Goal: Task Accomplishment & Management: Complete application form

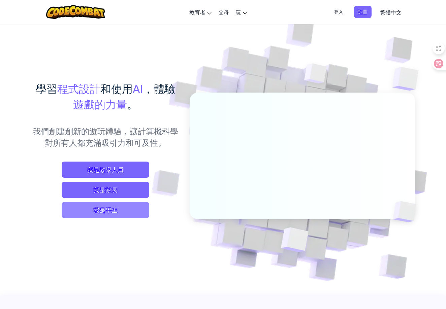
click at [127, 218] on span "我是學生" at bounding box center [106, 210] width 88 height 16
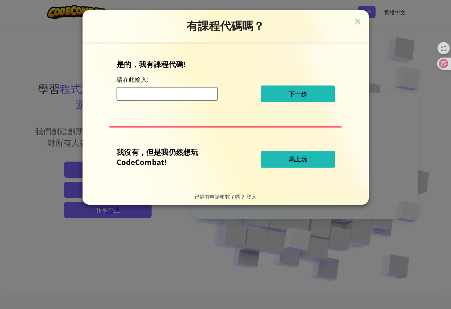
click at [312, 158] on button "馬上玩" at bounding box center [298, 159] width 74 height 17
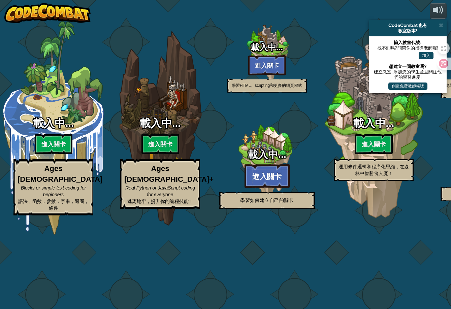
select select "zh-HANT"
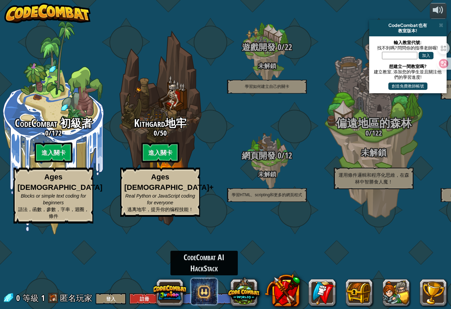
click at [202, 290] on span at bounding box center [204, 291] width 27 height 27
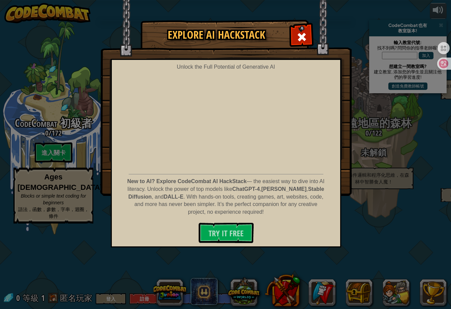
click at [376, 171] on div "Explore AI HackStack Unlock the Full Potential of Generative AI New to AI? Expl…" at bounding box center [225, 107] width 451 height 175
click at [300, 39] on span at bounding box center [302, 37] width 11 height 11
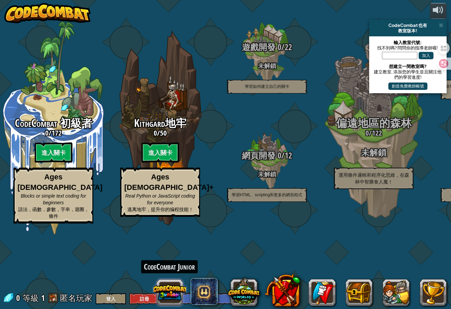
click at [174, 292] on button at bounding box center [170, 293] width 32 height 32
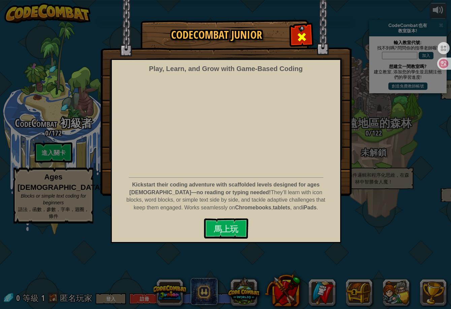
click at [309, 42] on div at bounding box center [301, 36] width 21 height 21
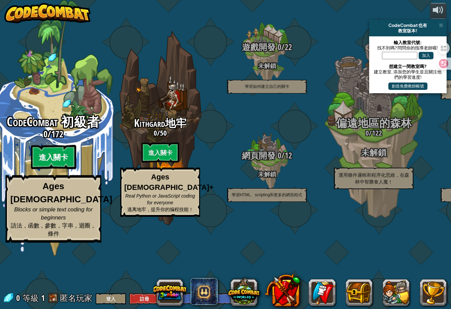
click at [56, 170] on btn "進入關卡" at bounding box center [53, 157] width 45 height 24
select select "zh-HANT"
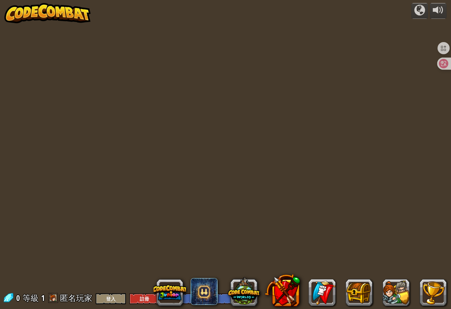
select select "zh-HANT"
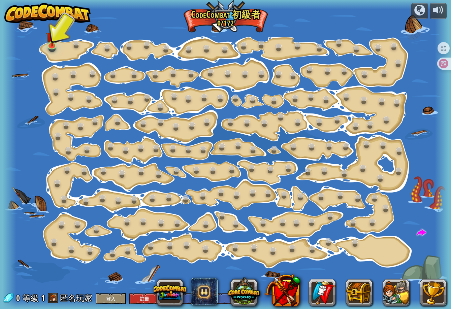
click at [59, 48] on div at bounding box center [226, 154] width 446 height 309
click at [55, 45] on img at bounding box center [52, 31] width 12 height 27
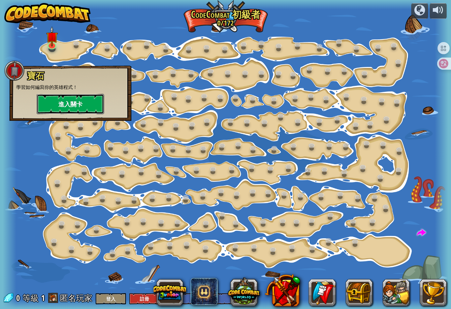
click at [75, 100] on button "進入關卡" at bounding box center [70, 104] width 67 height 20
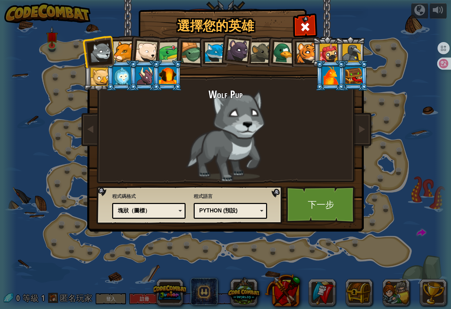
click at [118, 52] on div at bounding box center [123, 51] width 21 height 21
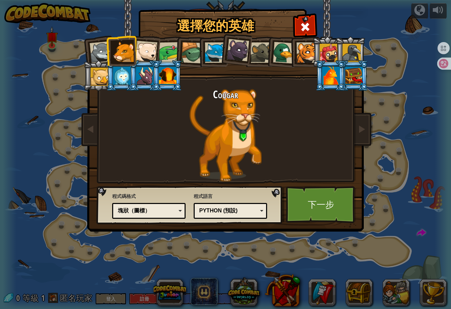
click at [331, 54] on div at bounding box center [329, 53] width 18 height 18
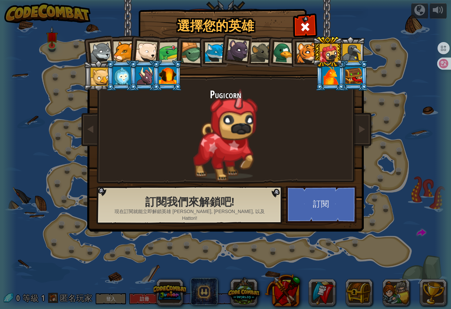
click at [148, 82] on div at bounding box center [145, 76] width 18 height 18
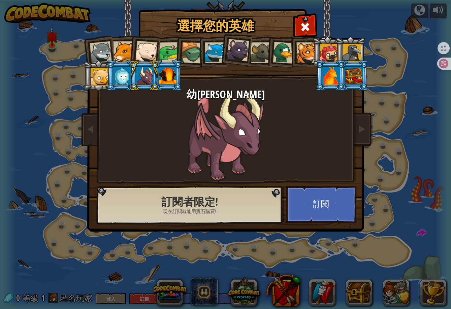
click at [123, 78] on div at bounding box center [122, 76] width 18 height 18
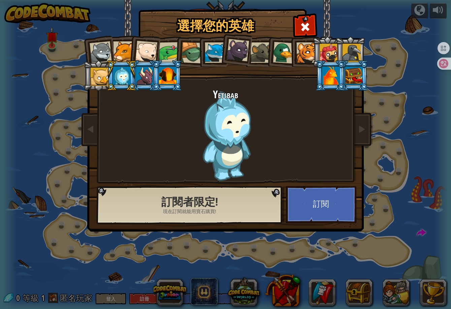
click at [102, 79] on div at bounding box center [100, 77] width 18 height 18
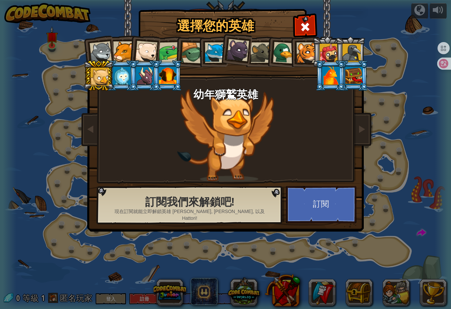
click at [166, 79] on div at bounding box center [168, 76] width 18 height 18
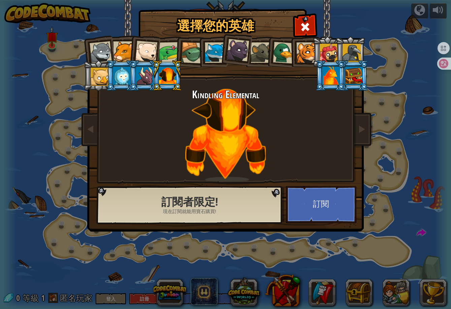
click at [128, 55] on div at bounding box center [123, 51] width 21 height 21
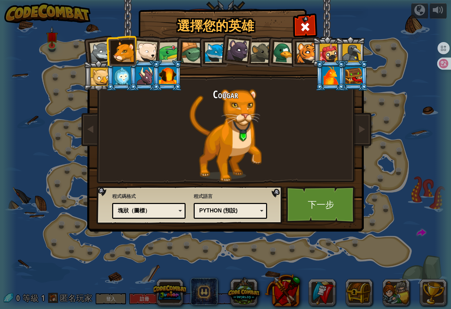
drag, startPoint x: 104, startPoint y: 48, endPoint x: 175, endPoint y: 47, distance: 71.8
click at [175, 36] on ol at bounding box center [226, 36] width 278 height 0
click at [172, 50] on div at bounding box center [169, 52] width 21 height 21
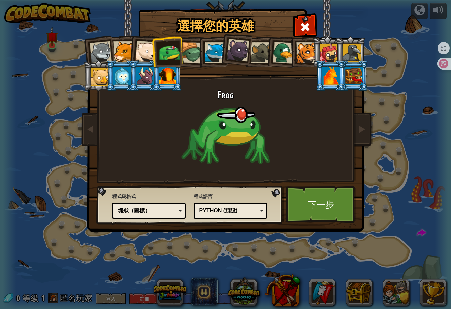
click at [199, 53] on li at bounding box center [213, 51] width 30 height 31
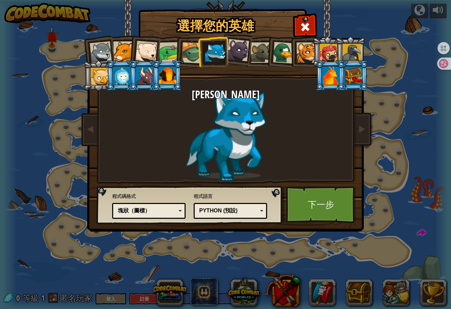
click at [226, 53] on li at bounding box center [213, 51] width 30 height 31
click at [242, 53] on div at bounding box center [238, 50] width 23 height 23
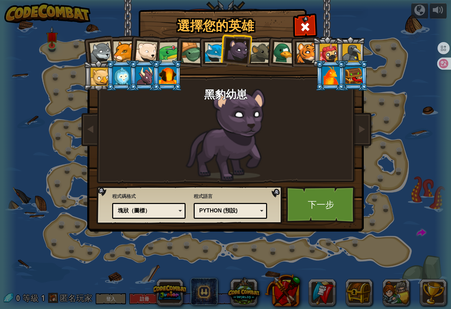
click at [263, 54] on div at bounding box center [261, 52] width 21 height 21
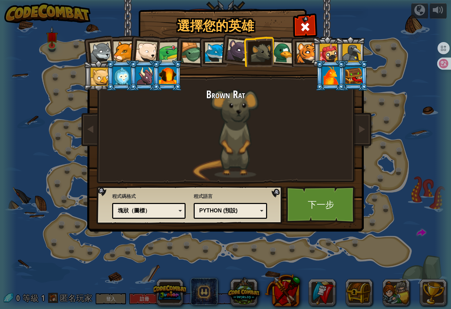
click at [281, 53] on div at bounding box center [284, 53] width 22 height 22
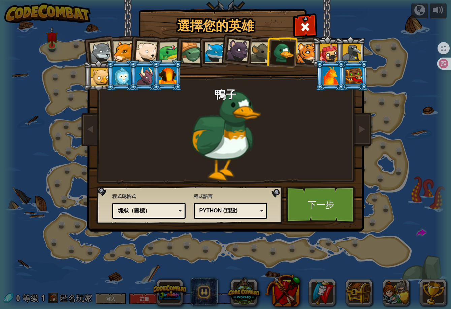
click at [304, 48] on div at bounding box center [307, 52] width 21 height 21
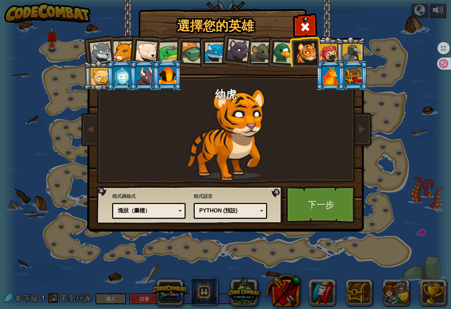
click at [141, 50] on div at bounding box center [146, 52] width 22 height 22
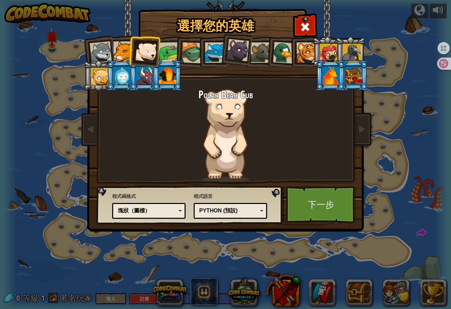
click at [255, 213] on div "Python (預設)" at bounding box center [229, 211] width 58 height 8
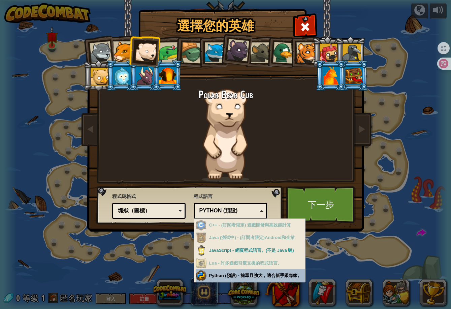
click at [240, 277] on div "選擇您的英雄 0 Wolf Pup Cougar Polar Bear Cub Frog 烏龜 藍狐英雄 黑豹幼崽 Brown Rat 鴨子 幼虎 Pugic…" at bounding box center [225, 154] width 451 height 309
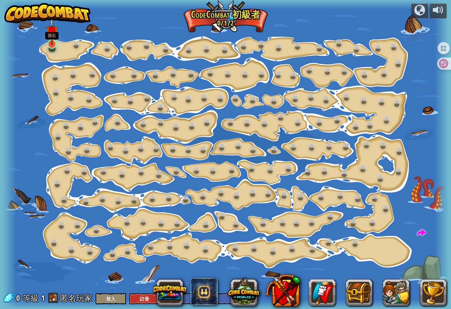
click at [50, 45] on div at bounding box center [52, 43] width 9 height 9
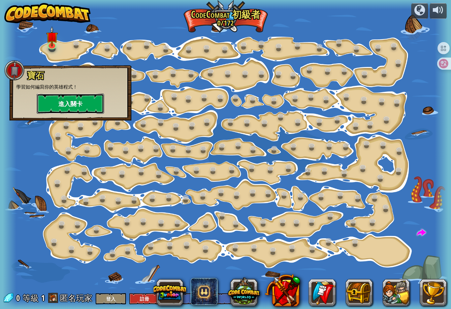
click at [71, 102] on button "進入關卡" at bounding box center [70, 104] width 67 height 20
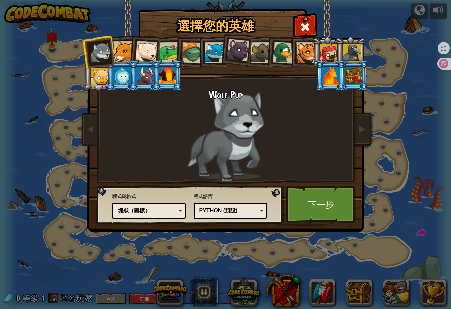
click at [144, 53] on div at bounding box center [146, 52] width 22 height 22
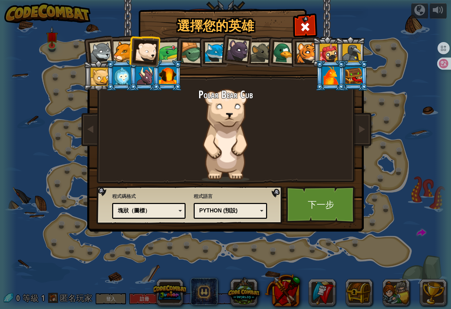
click at [164, 210] on div "塊狀（圖標）" at bounding box center [147, 211] width 58 height 8
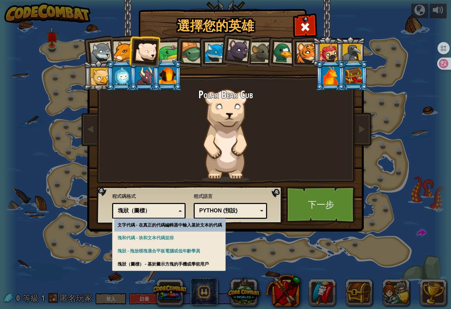
click at [155, 209] on div "塊狀（圖標）" at bounding box center [147, 211] width 58 height 8
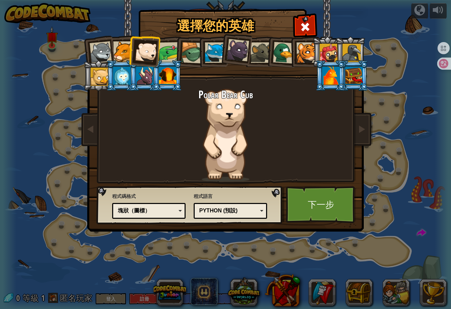
click at [231, 207] on div "Python (預設)" at bounding box center [230, 211] width 65 height 10
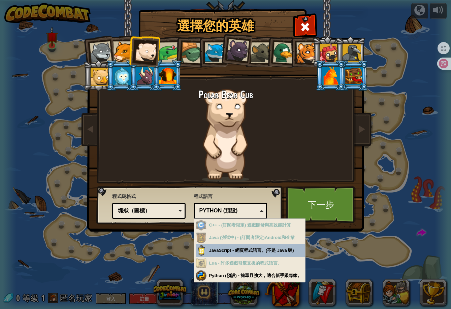
click at [231, 207] on div "Python (預設)" at bounding box center [230, 211] width 65 height 10
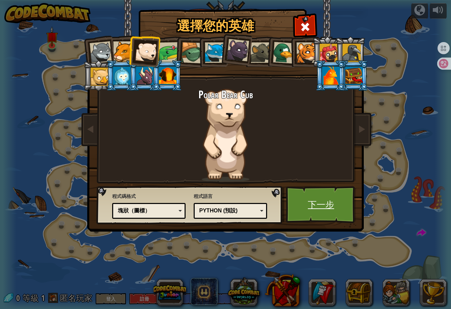
click at [339, 202] on link "下一步" at bounding box center [321, 204] width 70 height 37
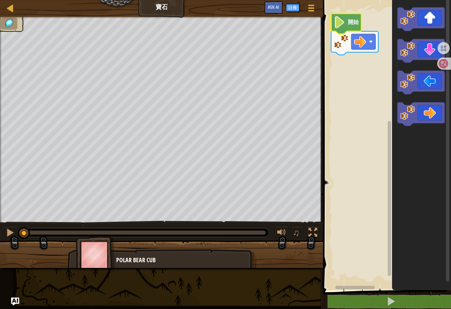
click at [345, 26] on image "Blockly工作區" at bounding box center [339, 22] width 11 height 12
click at [366, 39] on image "Blockly工作區" at bounding box center [360, 42] width 12 height 12
click at [341, 23] on image "Blockly工作區" at bounding box center [339, 22] width 11 height 12
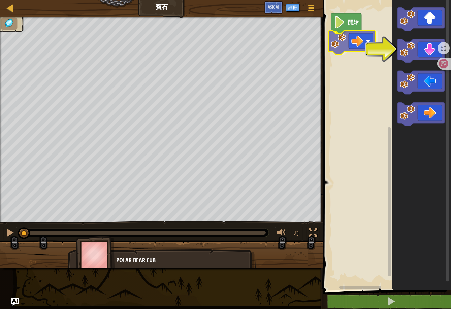
click at [349, 39] on div "開始" at bounding box center [386, 144] width 130 height 294
click at [339, 16] on image "Blockly工作區" at bounding box center [339, 22] width 11 height 12
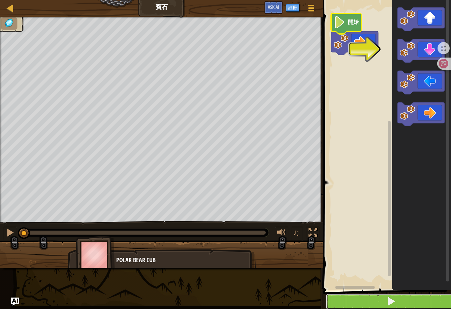
click at [383, 296] on button at bounding box center [391, 302] width 130 height 16
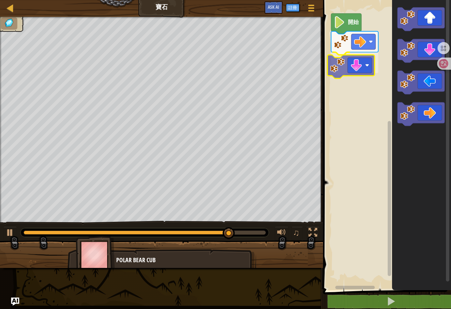
click at [361, 63] on div "開始" at bounding box center [386, 144] width 130 height 294
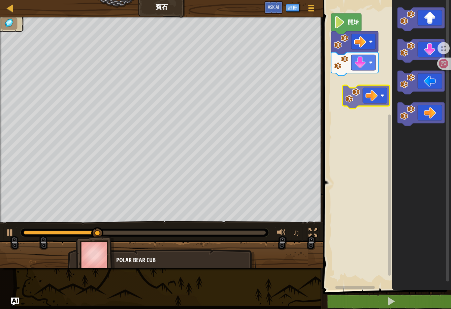
click at [358, 86] on div "開始" at bounding box center [386, 144] width 130 height 294
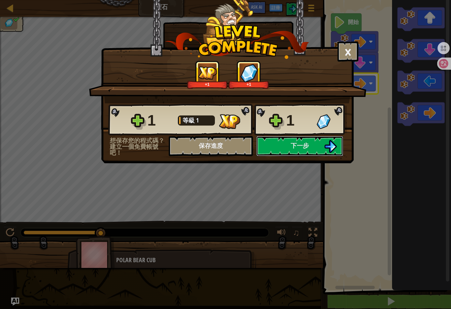
drag, startPoint x: 315, startPoint y: 147, endPoint x: 244, endPoint y: 170, distance: 74.3
click at [258, 176] on div "× 這個關卡有多好玩? +1 +1 Reticulating Splines... 1 等級 1 1 想保存您的程式碼？建立一個免費帳號吧！ 保存進度 儲存進…" at bounding box center [225, 154] width 451 height 309
click at [211, 150] on button "保存進度" at bounding box center [211, 146] width 84 height 20
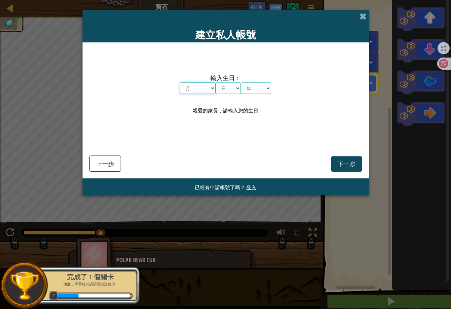
click at [198, 87] on select "月 一月 二月 三月 四月 五月 六月 七月 八月 九月 十月 十一月 十二月" at bounding box center [198, 88] width 36 height 11
select select "8"
click at [180, 83] on select "月 一月 二月 三月 四月 五月 六月 七月 八月 九月 十月 十一月 十二月" at bounding box center [198, 88] width 36 height 11
drag, startPoint x: 234, startPoint y: 78, endPoint x: 230, endPoint y: 83, distance: 6.2
click at [232, 80] on span "輸入生日：" at bounding box center [225, 78] width 91 height 10
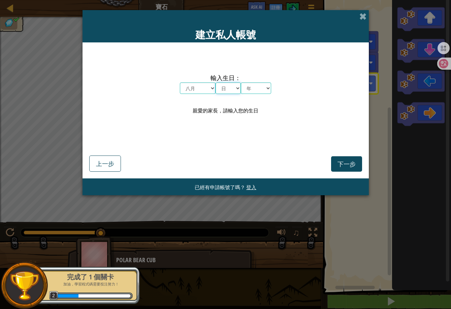
click at [229, 87] on select "日 1 2 3 4 5 6 7 8 9 10 11 12 13 14 15 16 17 18 19 20 21 22 23 24 25 26 27 28 29…" at bounding box center [228, 88] width 25 height 11
select select "24"
click at [216, 83] on select "日 1 2 3 4 5 6 7 8 9 10 11 12 13 14 15 16 17 18 19 20 21 22 23 24 25 26 27 28 29…" at bounding box center [228, 88] width 25 height 11
click at [251, 85] on select "年 2025 2024 2023 2022 2021 2020 2019 2018 2017 2016 2015 2014 2013 2012 2011 20…" at bounding box center [256, 88] width 30 height 11
select select "1996"
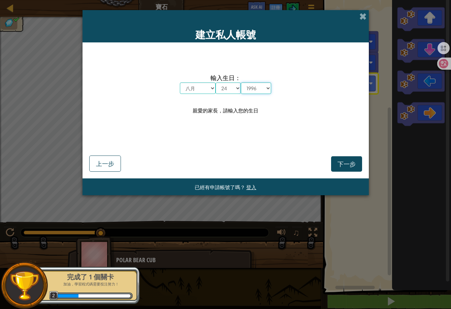
click at [241, 83] on select "年 2025 2024 2023 2022 2021 2020 2019 2018 2017 2016 2015 2014 2013 2012 2011 20…" at bounding box center [256, 88] width 30 height 11
click at [331, 167] on button "下一步" at bounding box center [346, 164] width 31 height 16
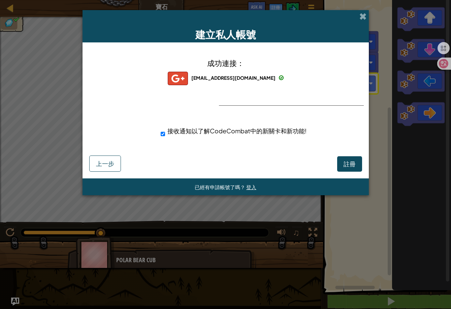
click at [316, 125] on div "接收通知以了解CodeCombat中的新關卡和新功能!" at bounding box center [237, 132] width 163 height 18
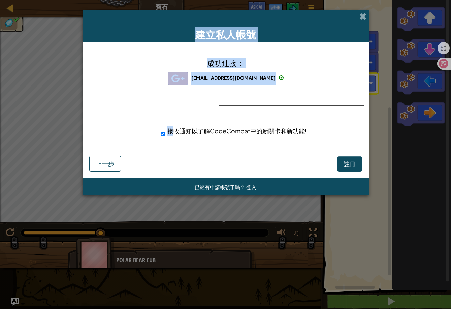
drag, startPoint x: 362, startPoint y: 17, endPoint x: 173, endPoint y: 133, distance: 222.0
click at [175, 133] on div "建立私人帳號 成功連接： [EMAIL_ADDRESS][DOMAIN_NAME] [EMAIL_ADDRESS][DOMAIN_NAME] appelopo…" at bounding box center [226, 102] width 287 height 185
click at [164, 136] on input "接收通知以了解CodeCombat中的新關卡和新功能!" at bounding box center [163, 133] width 4 height 13
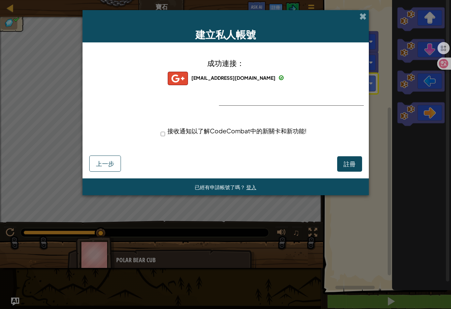
click at [265, 134] on span "接收通知以了解CodeCombat中的新關卡和新功能!" at bounding box center [237, 131] width 139 height 8
click at [165, 134] on input "接收通知以了解CodeCombat中的新關卡和新功能!" at bounding box center [163, 133] width 4 height 13
drag, startPoint x: 213, startPoint y: 130, endPoint x: 210, endPoint y: 135, distance: 5.1
click at [212, 131] on span "接收通知以了解CodeCombat中的新關卡和新功能!" at bounding box center [237, 131] width 139 height 8
click at [200, 137] on div "接收通知以了解CodeCombat中的新關卡和新功能!" at bounding box center [237, 132] width 163 height 18
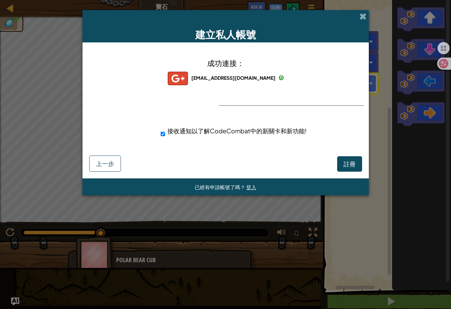
click at [187, 132] on span "接收通知以了解CodeCombat中的新關卡和新功能!" at bounding box center [237, 131] width 139 height 8
click at [165, 132] on input "接收通知以了解CodeCombat中的新關卡和新功能!" at bounding box center [163, 133] width 4 height 13
checkbox input "false"
click at [363, 16] on span at bounding box center [363, 16] width 7 height 7
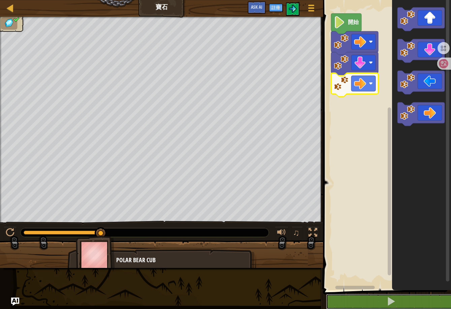
click at [210, 200] on div "地圖 寶石 遊戲選單 註冊 Ask AI 1 הההההההההההההההההההההההההההההההההההההההההההההההההההההההה…" at bounding box center [225, 154] width 451 height 309
click at [392, 303] on span at bounding box center [391, 301] width 9 height 9
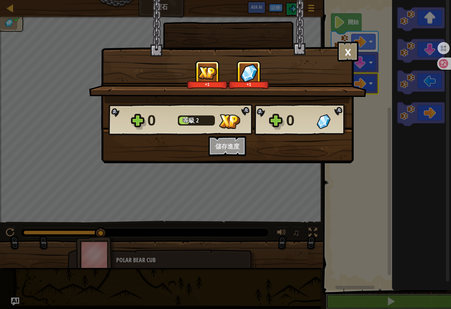
scroll to position [0, 0]
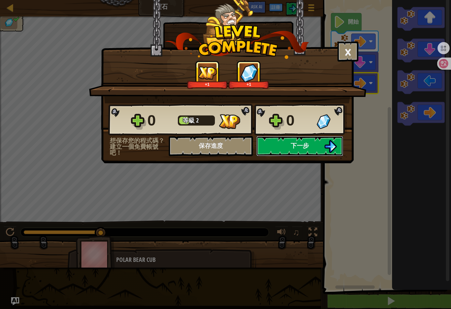
click at [313, 148] on button "下一步" at bounding box center [300, 146] width 87 height 20
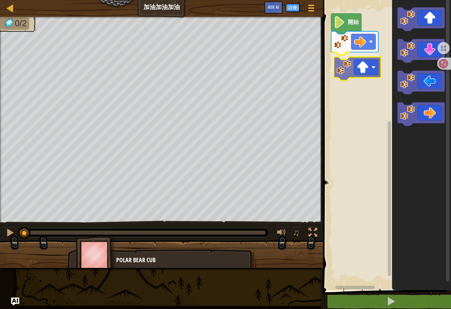
click at [363, 78] on div "開始" at bounding box center [386, 144] width 130 height 294
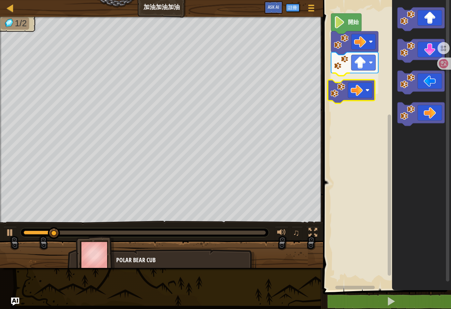
click at [359, 97] on div "開始" at bounding box center [386, 144] width 130 height 294
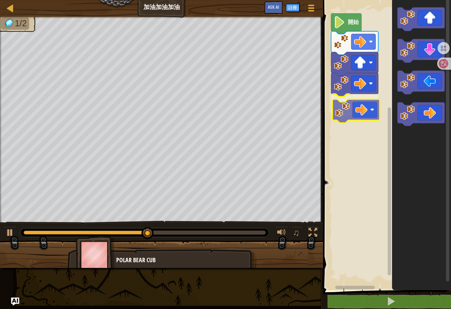
click at [359, 114] on div "開始" at bounding box center [386, 144] width 130 height 294
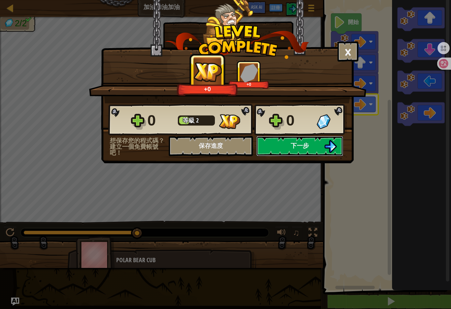
click at [304, 146] on span "下一步" at bounding box center [300, 146] width 18 height 8
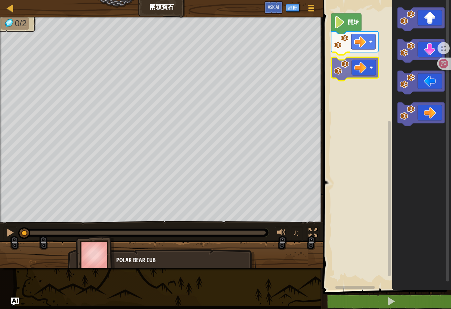
click at [360, 70] on div "開始" at bounding box center [386, 144] width 130 height 294
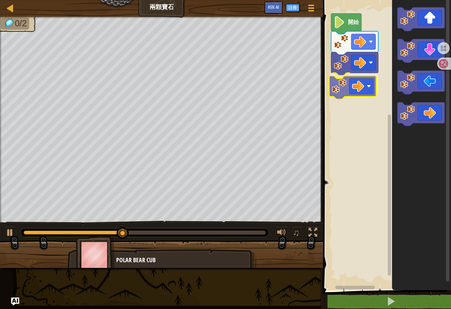
click at [366, 90] on div "開始" at bounding box center [386, 144] width 130 height 294
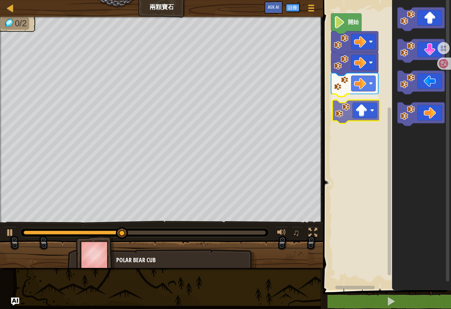
click at [352, 120] on div "開始" at bounding box center [386, 144] width 130 height 294
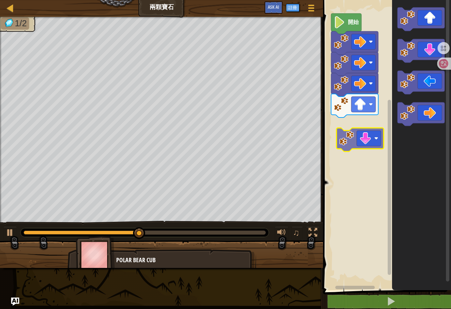
click at [354, 130] on div "開始" at bounding box center [386, 144] width 130 height 294
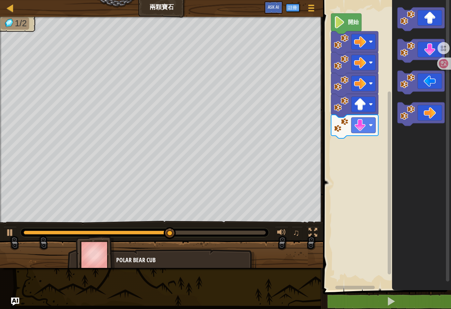
click at [368, 148] on div "開始" at bounding box center [386, 144] width 130 height 294
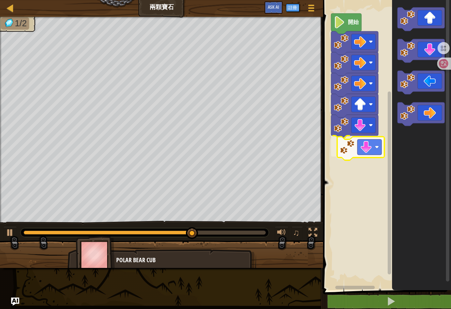
click at [356, 154] on div "開始" at bounding box center [386, 144] width 130 height 294
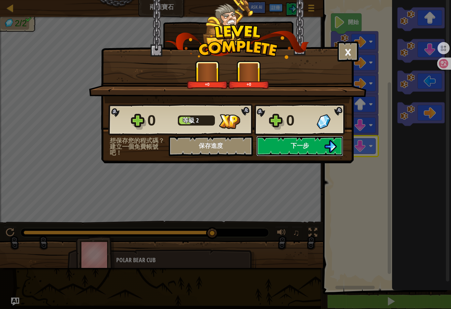
click at [321, 148] on button "下一步" at bounding box center [300, 146] width 87 height 20
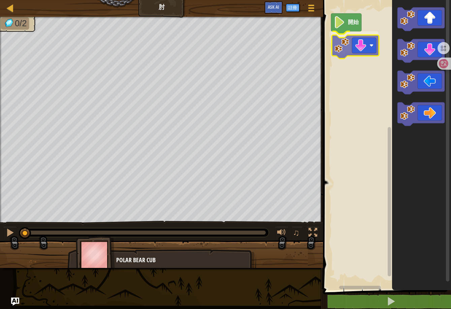
click at [349, 48] on div "開始" at bounding box center [386, 144] width 130 height 294
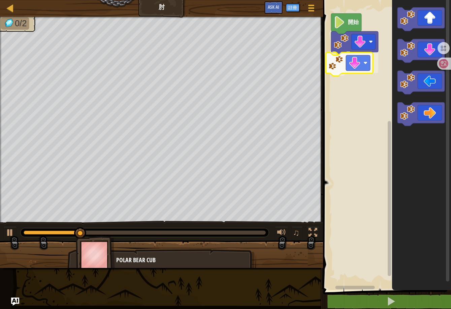
click at [336, 63] on div "開始" at bounding box center [386, 144] width 130 height 294
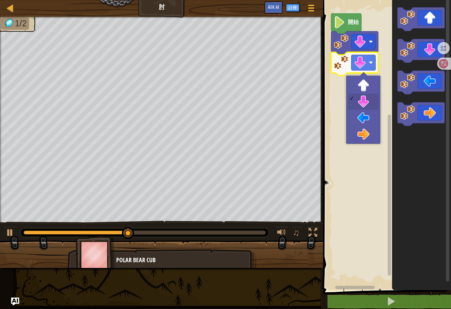
click at [367, 64] on rect "Blockly工作區" at bounding box center [364, 63] width 24 height 16
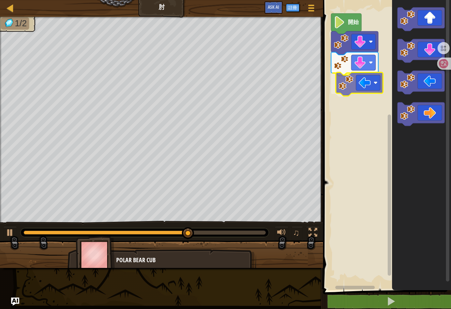
click at [351, 92] on div "開始" at bounding box center [386, 144] width 130 height 294
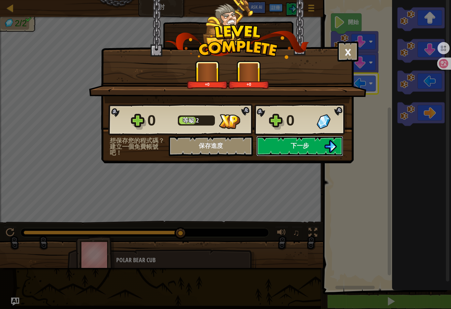
click at [296, 143] on span "下一步" at bounding box center [300, 146] width 18 height 8
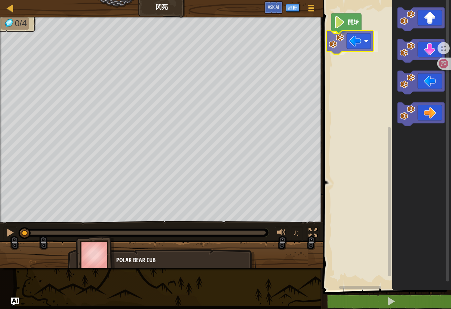
click at [346, 47] on div "開始" at bounding box center [386, 144] width 130 height 294
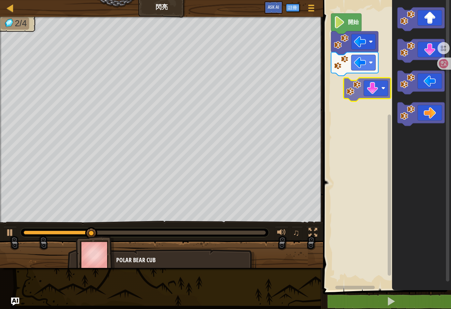
click at [361, 92] on div "開始" at bounding box center [386, 144] width 130 height 294
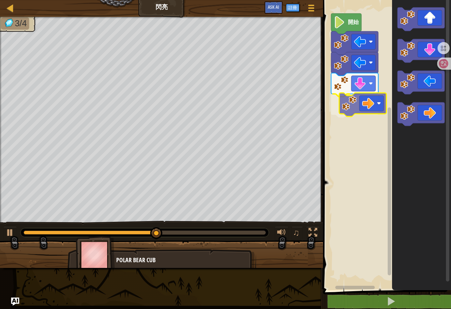
click at [372, 116] on div "開始" at bounding box center [386, 144] width 130 height 294
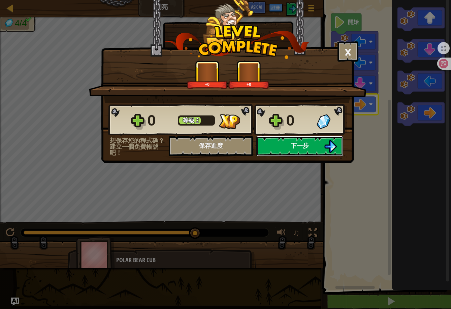
click at [290, 149] on button "下一步" at bounding box center [300, 146] width 87 height 20
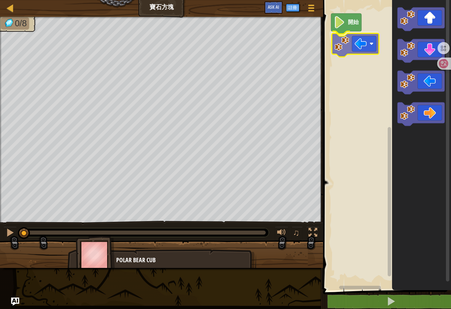
click at [346, 47] on div "開始" at bounding box center [386, 144] width 130 height 294
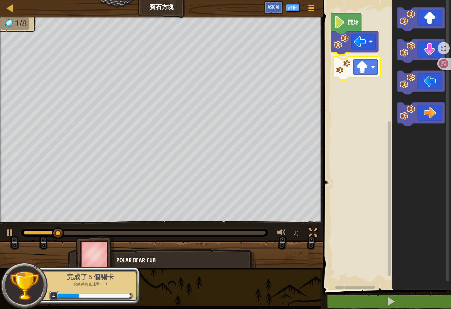
click at [346, 76] on div "開始" at bounding box center [386, 144] width 130 height 294
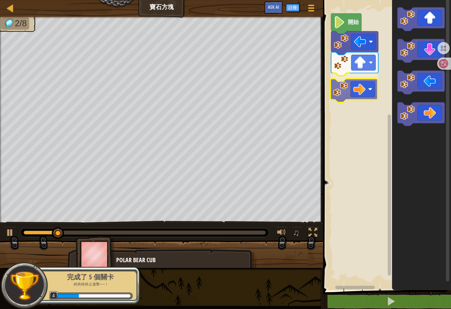
click at [357, 93] on div "開始" at bounding box center [386, 144] width 130 height 294
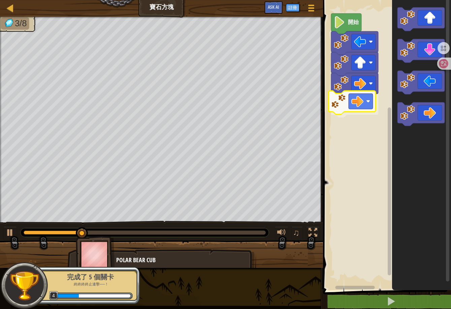
click at [355, 106] on div "開始" at bounding box center [386, 144] width 130 height 294
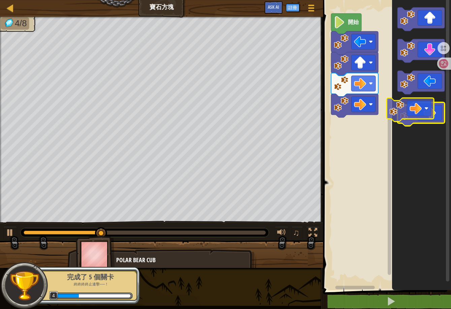
click at [425, 118] on g "Blockly工作區" at bounding box center [421, 66] width 47 height 119
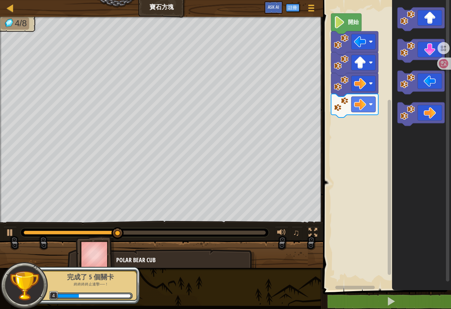
click at [373, 116] on div "開始" at bounding box center [386, 144] width 130 height 294
click at [349, 137] on div "開始" at bounding box center [386, 144] width 130 height 294
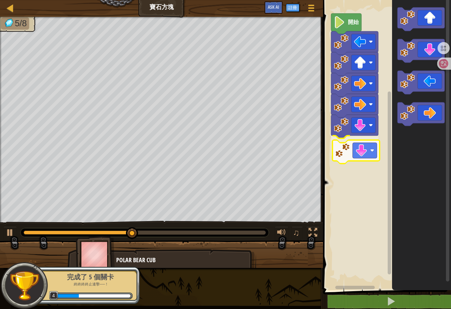
click at [349, 155] on div "開始" at bounding box center [386, 144] width 130 height 294
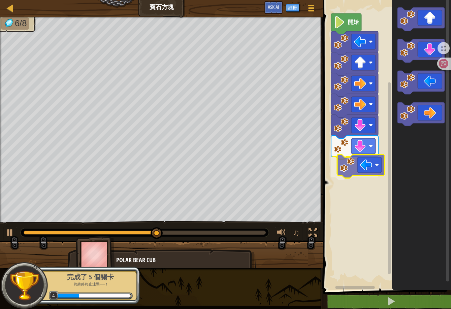
click at [356, 171] on div "開始" at bounding box center [386, 144] width 130 height 294
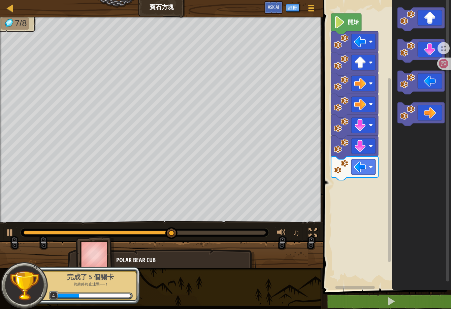
click at [366, 186] on div "開始" at bounding box center [386, 144] width 130 height 294
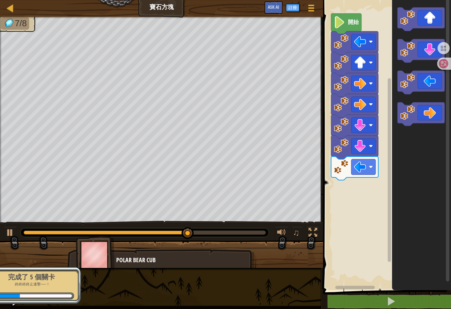
click at [393, 131] on icon "Blockly工作區" at bounding box center [421, 144] width 59 height 294
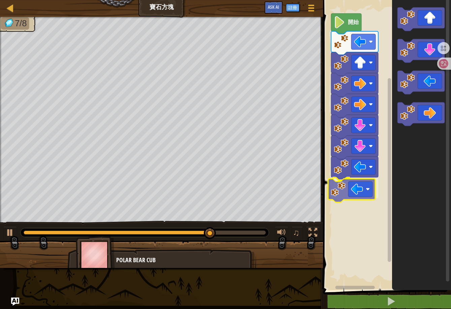
click at [349, 187] on div "開始" at bounding box center [386, 144] width 130 height 294
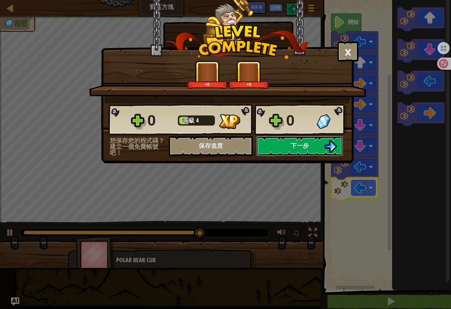
click at [304, 146] on span "下一步" at bounding box center [300, 146] width 18 height 8
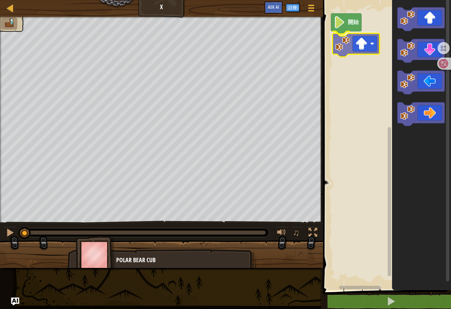
click at [358, 48] on div "開始" at bounding box center [386, 144] width 130 height 294
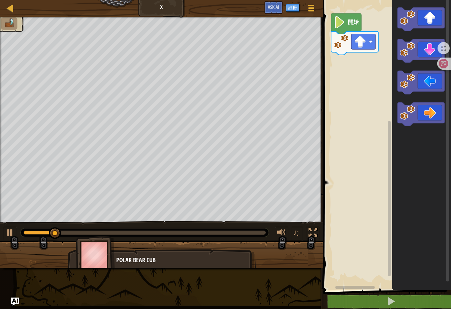
click at [417, 81] on icon "Blockly工作區" at bounding box center [421, 83] width 47 height 24
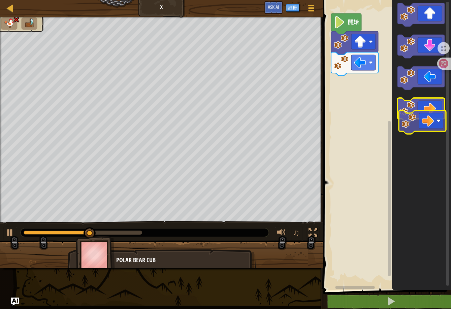
click at [435, 110] on icon "Blockly工作區" at bounding box center [421, 110] width 47 height 24
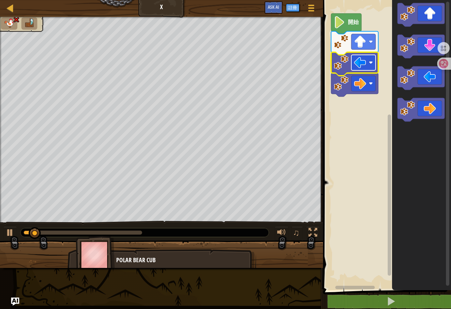
click at [364, 63] on image "Blockly工作區" at bounding box center [360, 63] width 12 height 12
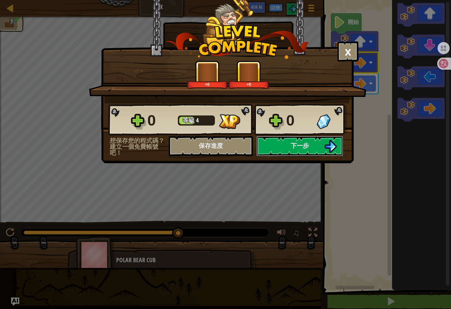
click at [301, 155] on button "下一步" at bounding box center [300, 146] width 87 height 20
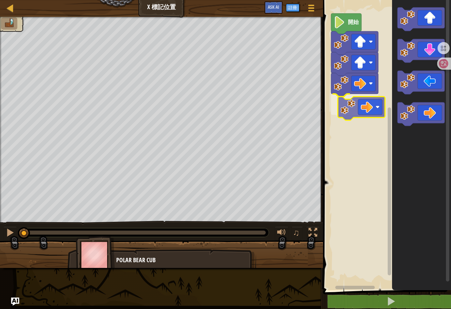
click at [357, 109] on div "開始" at bounding box center [386, 144] width 130 height 294
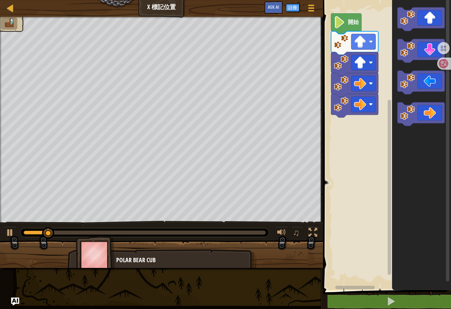
click at [372, 131] on div "開始" at bounding box center [386, 144] width 130 height 294
click at [359, 135] on div "開始" at bounding box center [386, 144] width 130 height 294
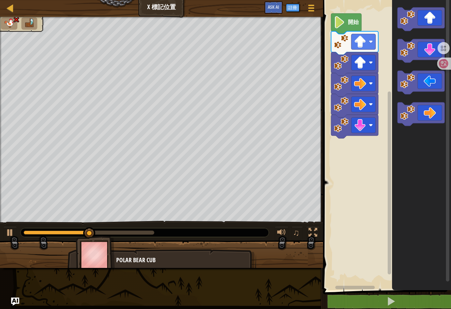
click at [378, 135] on div "開始" at bounding box center [386, 144] width 130 height 294
click at [426, 50] on icon "Blockly工作區" at bounding box center [421, 51] width 47 height 24
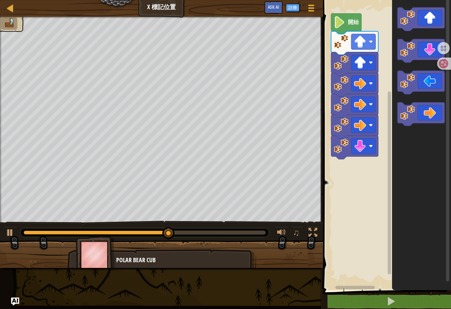
click at [385, 149] on div "開始" at bounding box center [386, 144] width 130 height 294
click at [346, 166] on div "開始" at bounding box center [386, 144] width 130 height 294
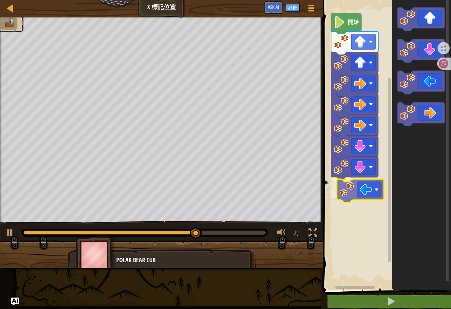
click at [359, 189] on div "開始" at bounding box center [386, 144] width 130 height 294
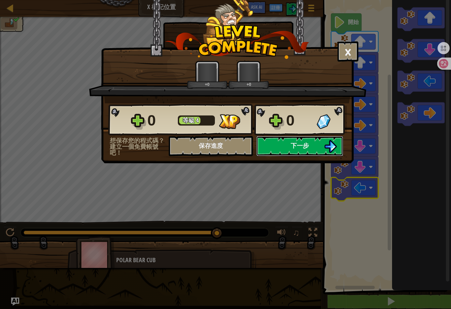
click at [314, 146] on button "下一步" at bounding box center [300, 146] width 87 height 20
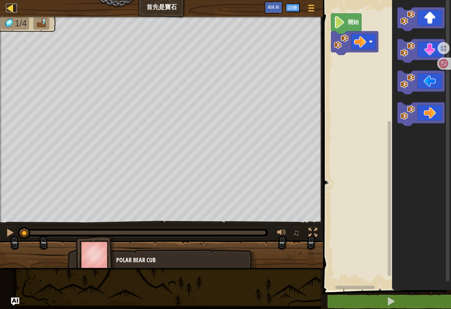
click at [10, 9] on div at bounding box center [10, 8] width 8 height 8
select select "zh-HANT"
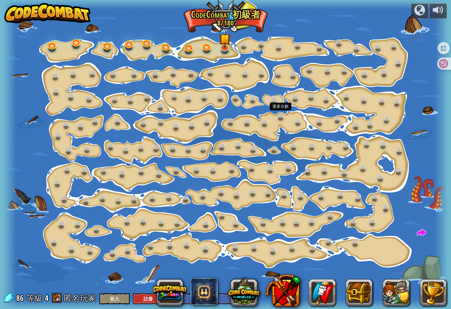
drag, startPoint x: 287, startPoint y: 158, endPoint x: 278, endPoint y: 100, distance: 58.6
click at [283, 117] on div "階段變化 (未解鎖) 更改步驟參數。 聰明行動 (未解鎖) 現在我們真的在走了！ 加油加油加油 去拿更多寶石 2a. Go Go Go A (練習) 閃亮 看…" at bounding box center [226, 154] width 446 height 309
click at [299, 23] on div at bounding box center [226, 154] width 446 height 309
click at [228, 20] on div at bounding box center [226, 154] width 446 height 309
click at [418, 9] on div at bounding box center [420, 10] width 11 height 11
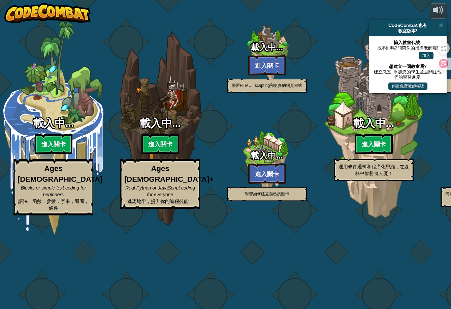
select select "zh-HANT"
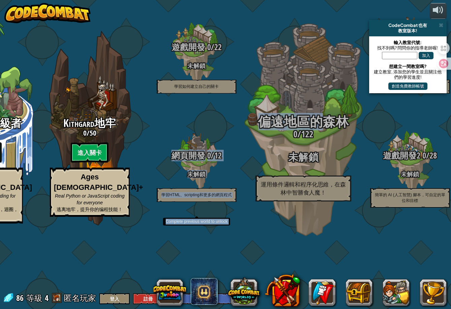
drag, startPoint x: 131, startPoint y: 161, endPoint x: 316, endPoint y: 152, distance: 184.6
click at [317, 152] on div "CodeCombat 初級者 8 / 180 進入關卡 Ages [DEMOGRAPHIC_DATA] Blocks or simple text codin…" at bounding box center [191, 154] width 522 height 309
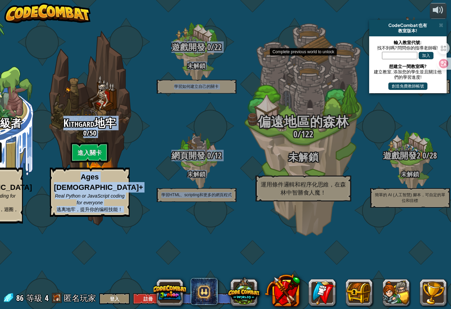
drag, startPoint x: 129, startPoint y: 258, endPoint x: 127, endPoint y: 176, distance: 82.3
click at [298, 256] on div "CodeCombat 初級者 8 / 180 進入關卡 Ages [DEMOGRAPHIC_DATA] Blocks or simple text codin…" at bounding box center [191, 154] width 522 height 309
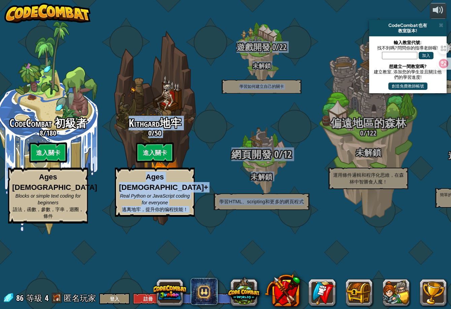
click at [209, 181] on div "網頁開發 0 / 12 未解鎖 學習HTML、scripting和更多的網頁程式" at bounding box center [262, 162] width 128 height 128
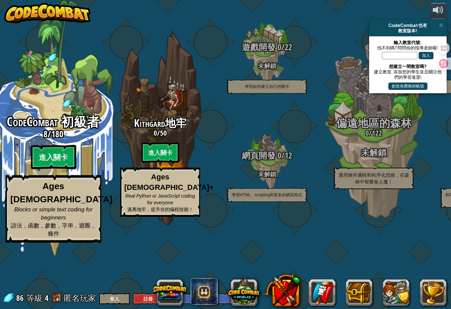
click at [65, 221] on span "Blocks or simple text coding for beginners" at bounding box center [53, 214] width 79 height 14
select select "zh-HANT"
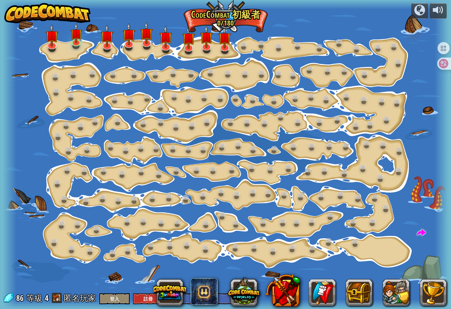
select select "zh-HANT"
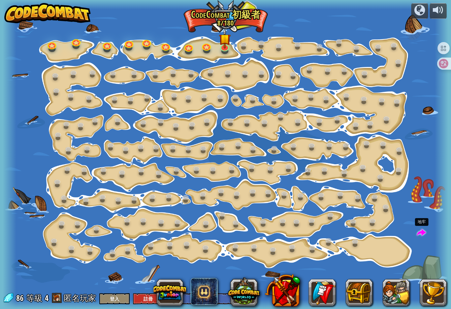
click at [426, 231] on span at bounding box center [421, 233] width 9 height 9
select select "zh-HANT"
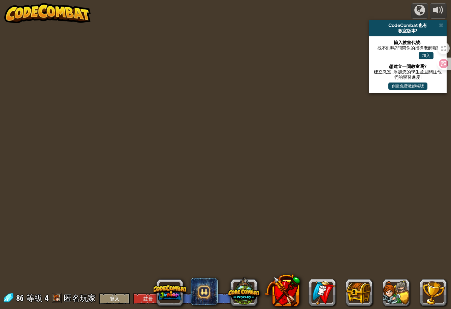
select select "zh-HANT"
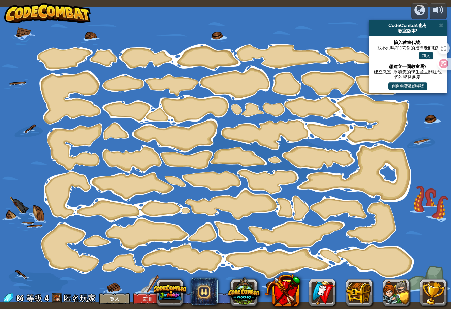
select select "zh-HANT"
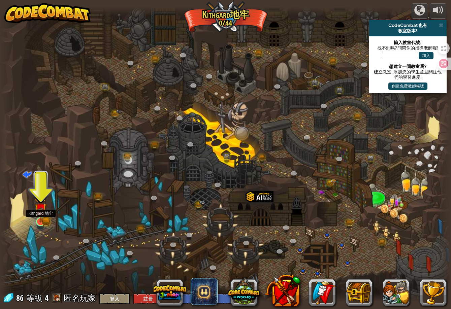
click at [40, 218] on img at bounding box center [41, 210] width 12 height 26
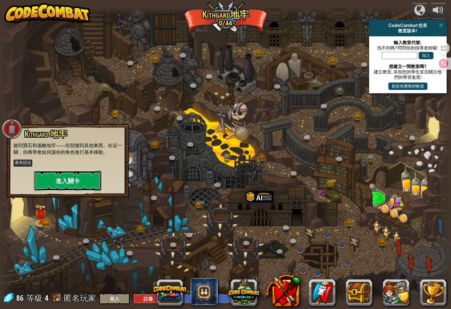
click at [72, 181] on button "進入關卡" at bounding box center [67, 181] width 67 height 20
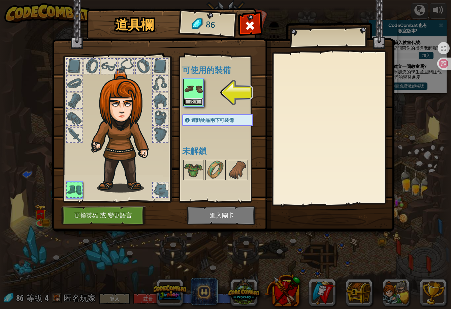
click at [187, 105] on button "裝備" at bounding box center [193, 101] width 19 height 7
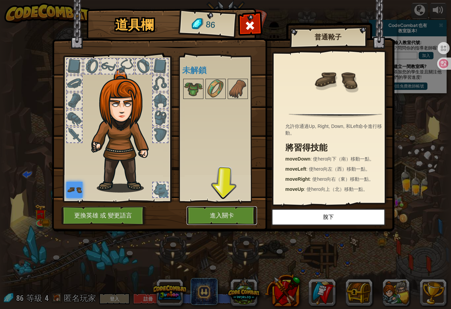
click at [220, 212] on button "進入關卡" at bounding box center [222, 216] width 70 height 19
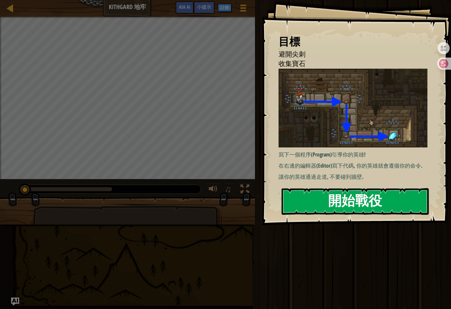
click at [357, 207] on button "開始戰役" at bounding box center [355, 201] width 147 height 27
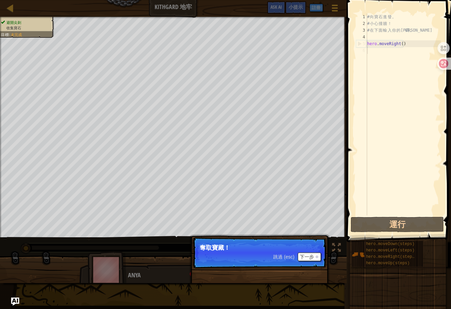
click at [279, 252] on p "跳過 (esc) 下一步 奪取寶藏！" at bounding box center [260, 253] width 134 height 31
click at [311, 256] on button "下一步" at bounding box center [309, 257] width 23 height 9
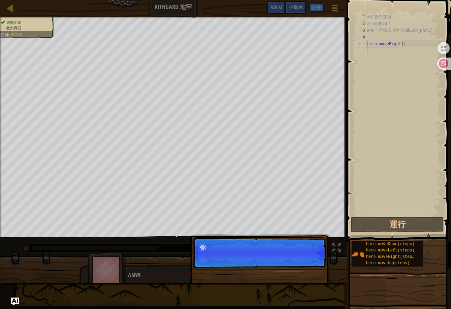
scroll to position [3, 0]
click at [310, 257] on button "下一步" at bounding box center [309, 257] width 23 height 9
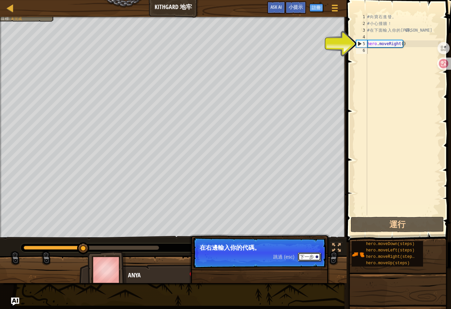
click at [298, 258] on button "下一步" at bounding box center [309, 257] width 23 height 9
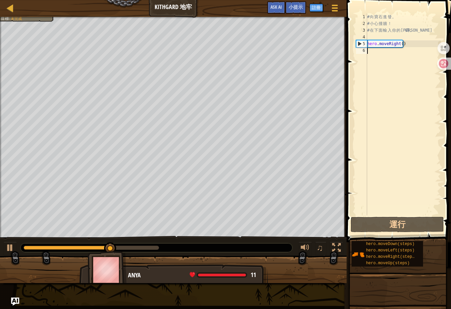
click at [400, 90] on div "# 向 寶 石 進 發 。 # 小 心 撞 牆 ！ # 在 下 面 輸 入 你 的 代 碼 。 hero . moveRight ( )" at bounding box center [403, 121] width 75 height 216
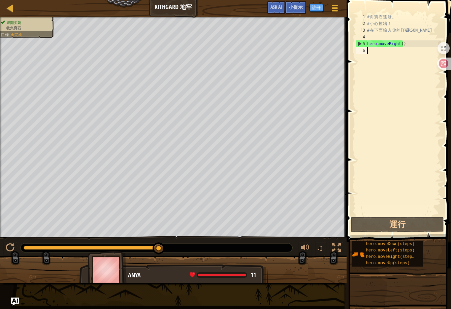
click at [392, 116] on div "# 向 寶 石 進 發 。 # 小 心 撞 牆 ！ # 在 下 面 輸 入 你 的 代 碼 。 hero . moveRight ( )" at bounding box center [403, 121] width 75 height 216
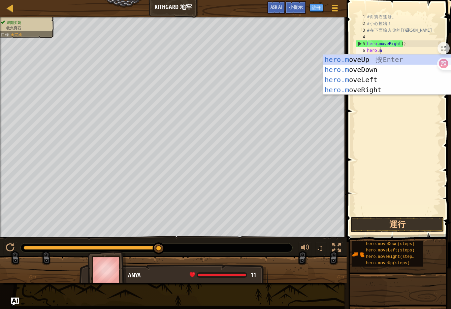
scroll to position [3, 1]
type textarea "hero.mov"
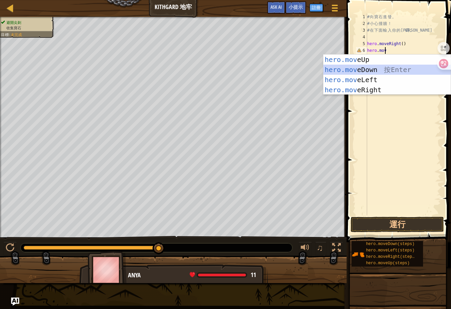
scroll to position [3, 0]
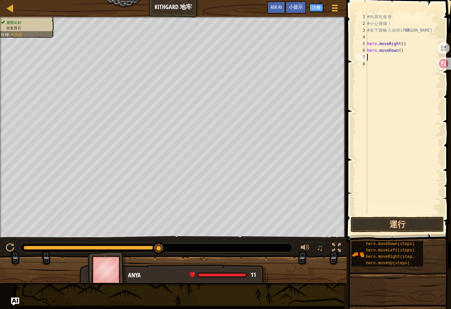
type textarea "h"
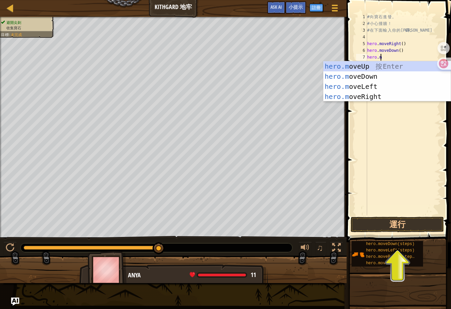
type textarea "[DOMAIN_NAME]"
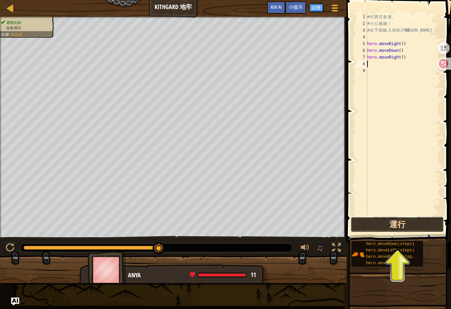
click at [396, 229] on button "運行" at bounding box center [397, 225] width 93 height 16
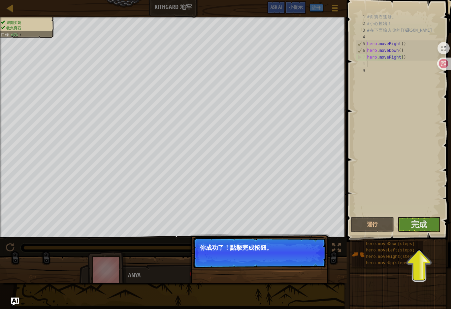
click at [276, 259] on p "你成功了！點擊完成按鈕。" at bounding box center [260, 253] width 134 height 31
click at [430, 224] on button "完成" at bounding box center [419, 225] width 43 height 16
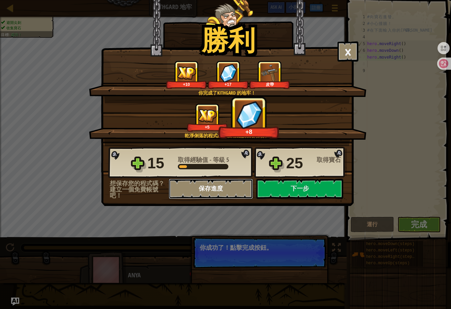
click at [210, 198] on button "保存進度" at bounding box center [211, 189] width 84 height 20
click at [205, 1] on body "地圖 Kithgard 地牢 遊戲選單 完成 註冊 小提示 Ask AI 1 הההההההההההההההההההההההההההההההההההההההה…" at bounding box center [225, 0] width 451 height 1
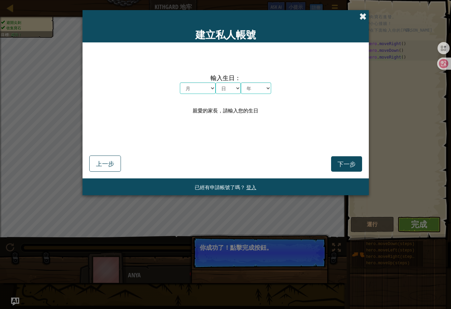
click at [360, 15] on span at bounding box center [363, 16] width 7 height 7
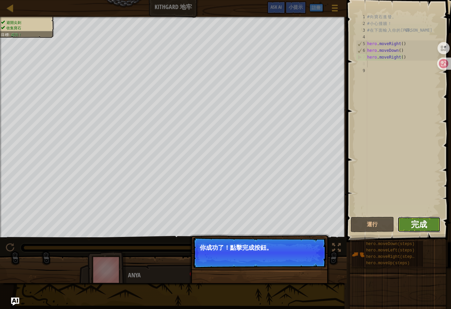
click at [425, 226] on span "完成" at bounding box center [419, 224] width 16 height 11
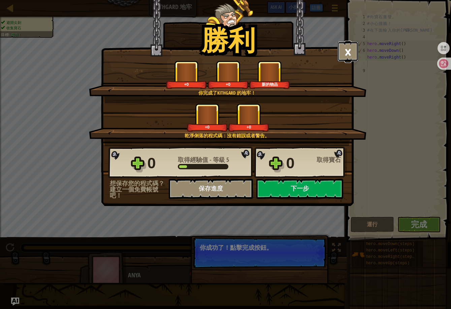
click at [350, 59] on button "×" at bounding box center [348, 51] width 21 height 20
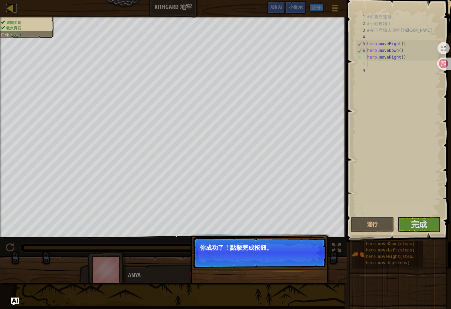
click at [10, 9] on div at bounding box center [10, 8] width 8 height 8
select select "zh-HANT"
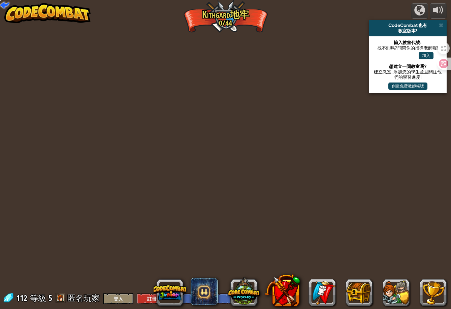
select select "zh-HANT"
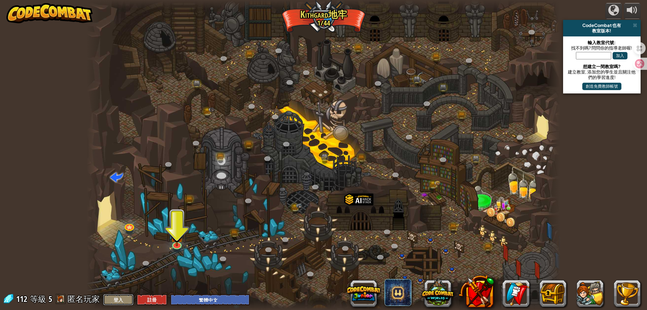
click at [118, 298] on button "登入" at bounding box center [118, 299] width 30 height 11
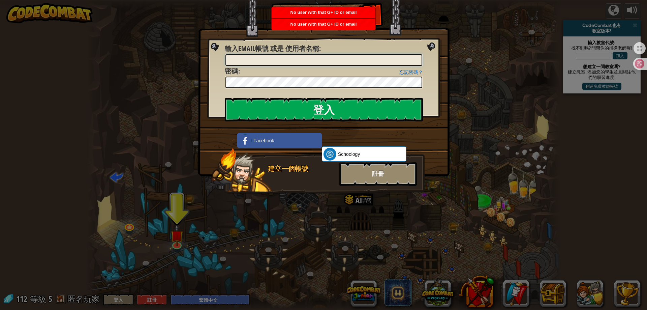
click at [348, 63] on input "輸入Email帳號 或是 使用者名稱 :" at bounding box center [324, 59] width 197 height 11
drag, startPoint x: 295, startPoint y: 23, endPoint x: 371, endPoint y: 26, distance: 75.9
click at [371, 26] on div "No user with that G+ ID or email" at bounding box center [324, 24] width 104 height 11
click at [340, 55] on input "輸入Email帳號 或是 使用者名稱 :" at bounding box center [324, 59] width 197 height 11
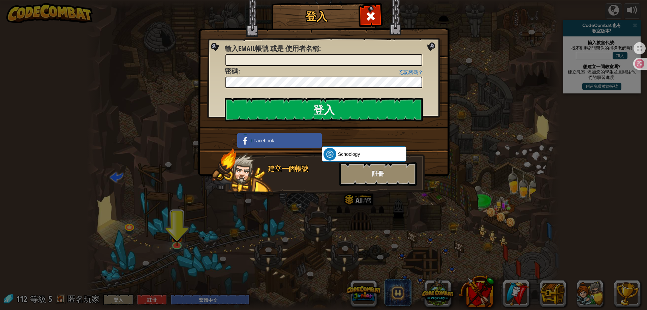
click at [443, 109] on img at bounding box center [324, 78] width 252 height 196
drag, startPoint x: 371, startPoint y: 153, endPoint x: 361, endPoint y: 154, distance: 9.8
click at [361, 154] on link "Schoology" at bounding box center [364, 153] width 85 height 15
click at [446, 146] on div "登入 未知錯誤。 輸入Email帳號 或是 使用者名稱 : 忘記密碼？ 密碼 : 登入 登入中 Facebook Schoology ClassLink 建立…" at bounding box center [323, 155] width 647 height 310
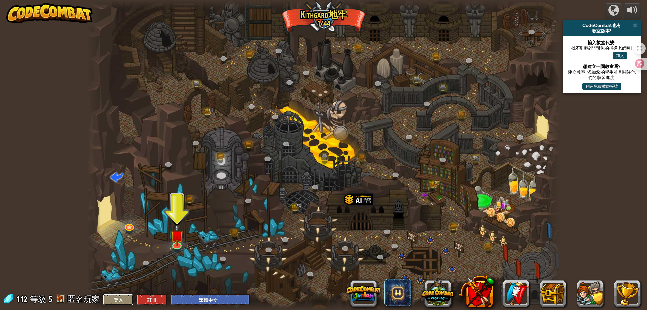
click at [119, 299] on button "登入" at bounding box center [118, 299] width 30 height 11
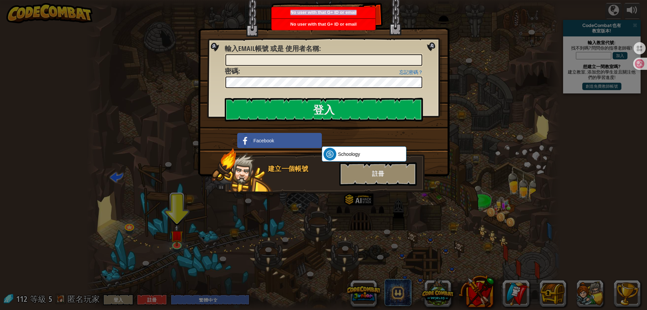
drag, startPoint x: 291, startPoint y: 11, endPoint x: 364, endPoint y: 13, distance: 73.2
click at [364, 13] on div "No user with that G+ ID or email" at bounding box center [324, 12] width 104 height 11
copy span "No user with that G+ ID or email"
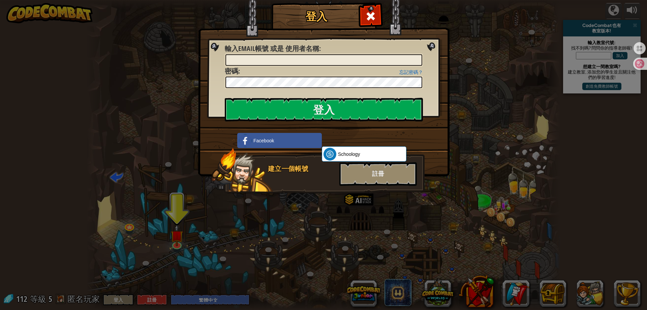
click at [446, 127] on img at bounding box center [324, 78] width 252 height 196
click at [439, 163] on img at bounding box center [324, 78] width 252 height 196
click at [288, 170] on div "建立一個帳號" at bounding box center [301, 169] width 67 height 10
click at [283, 142] on link "Facebook" at bounding box center [279, 140] width 85 height 15
click at [413, 130] on img at bounding box center [324, 78] width 252 height 196
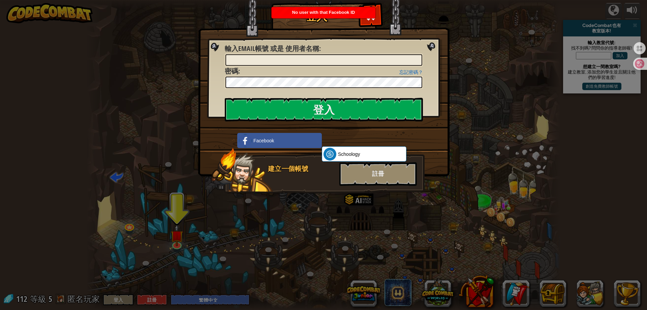
click at [445, 197] on div "登入 未知錯誤。 輸入Email帳號 或是 使用者名稱 : 忘記密碼？ 密碼 : 登入 登入中 Facebook Schoology ClassLink 建立…" at bounding box center [323, 155] width 647 height 310
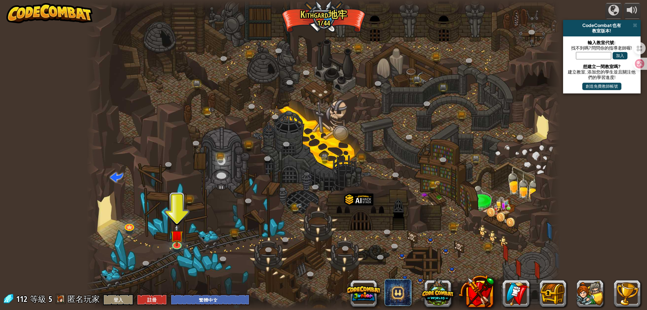
click at [52, 18] on img at bounding box center [49, 13] width 86 height 20
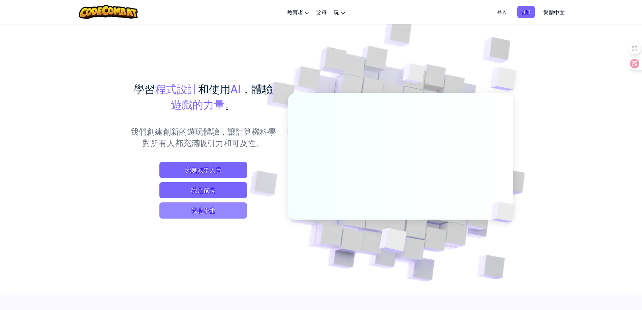
click at [195, 209] on span "我是學生" at bounding box center [203, 210] width 88 height 16
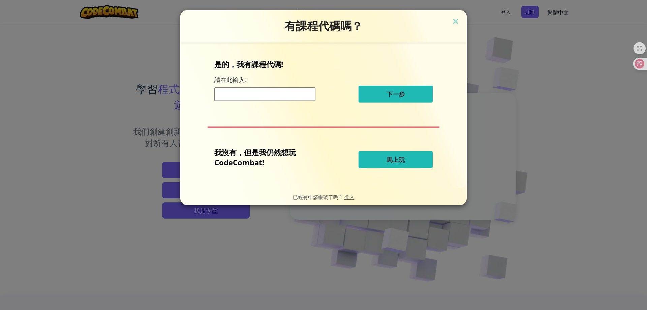
click at [412, 158] on button "馬上玩" at bounding box center [396, 159] width 74 height 17
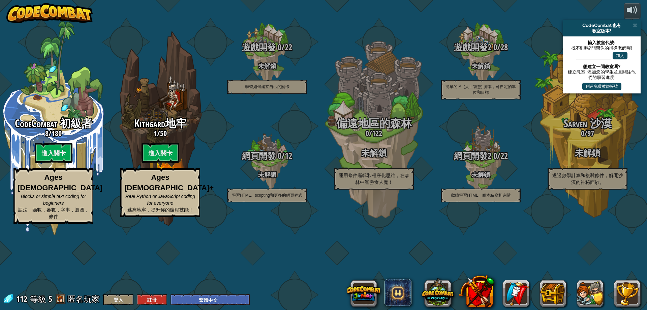
select select "zh-HANT"
click at [33, 19] on img at bounding box center [49, 13] width 86 height 20
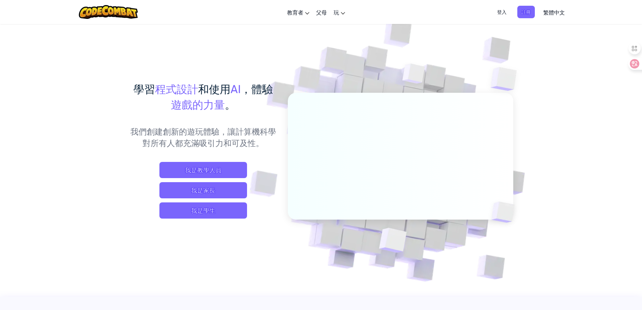
click at [505, 4] on div "登入 註冊 繁體中文 English (US) English (UK) 简体中文 繁體中文 русский español (ES) español (Am…" at bounding box center [529, 12] width 79 height 18
click at [502, 13] on span "登入" at bounding box center [502, 12] width 18 height 12
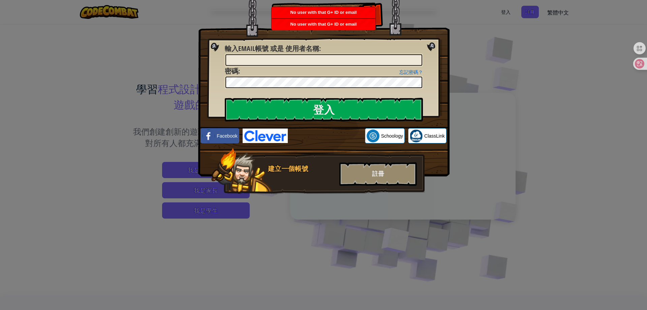
drag, startPoint x: 459, startPoint y: 48, endPoint x: 532, endPoint y: 49, distance: 73.2
click at [479, 47] on div "登入 未知錯誤。 輸入Email帳號 或是 使用者名稱 : 忘記密碼？ 密碼 : 登入 登入中 Facebook Schoology ClassLink 建立…" at bounding box center [323, 155] width 647 height 310
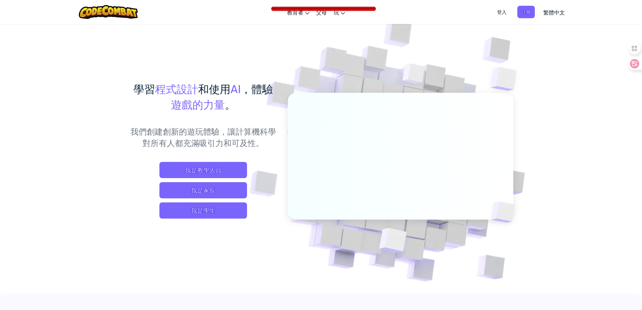
click at [504, 18] on span "登入" at bounding box center [502, 12] width 18 height 12
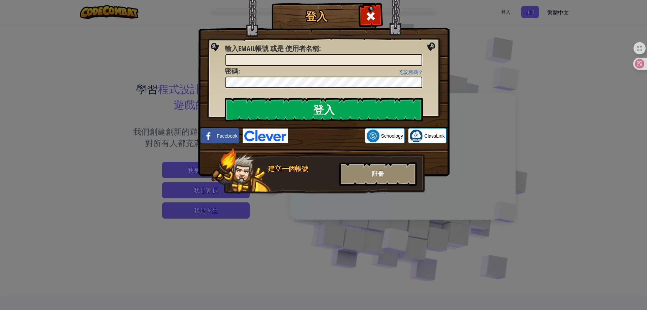
click at [539, 59] on div "登入 未知錯誤。 輸入Email帳號 或是 使用者名稱 : 忘記密碼？ 密碼 : 登入 登入中 Facebook Schoology ClassLink 建立…" at bounding box center [323, 155] width 647 height 310
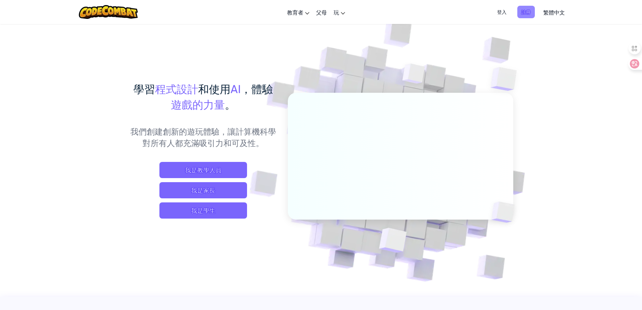
click at [526, 13] on span "註冊" at bounding box center [527, 12] width 18 height 12
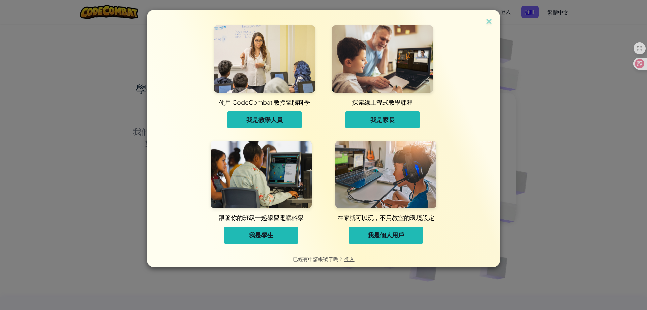
click at [281, 237] on button "我是學生" at bounding box center [261, 235] width 74 height 17
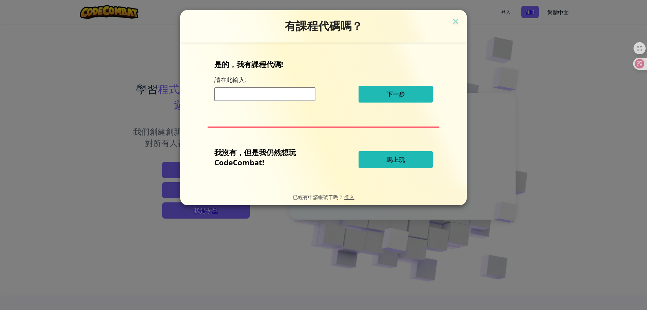
click at [295, 95] on input at bounding box center [264, 93] width 101 height 13
drag, startPoint x: 406, startPoint y: 166, endPoint x: 414, endPoint y: 207, distance: 41.8
click at [426, 205] on div "有課程代碼嗎？ 是的，我有課程代碼! 請在此輸入: 下一步 我沒有，但是我仍然想玩 CodeCombat! 馬上玩 已經有申請帳號了嗎？ 登入" at bounding box center [323, 107] width 287 height 195
click at [275, 91] on input at bounding box center [264, 93] width 101 height 13
click at [307, 186] on form "是的，我有課程代碼! 請在此輸入: 下一步 我沒有，但是我仍然想玩 CodeCombat! 馬上玩" at bounding box center [323, 115] width 287 height 146
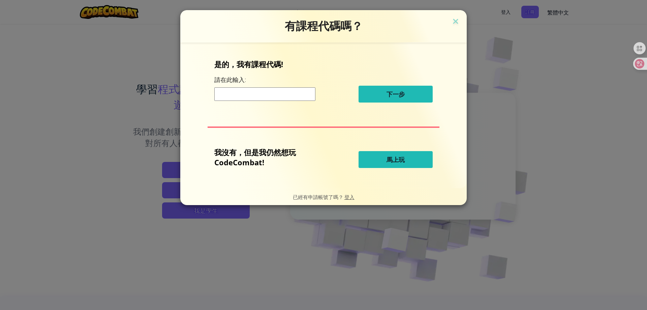
click at [416, 156] on button "馬上玩" at bounding box center [396, 159] width 74 height 17
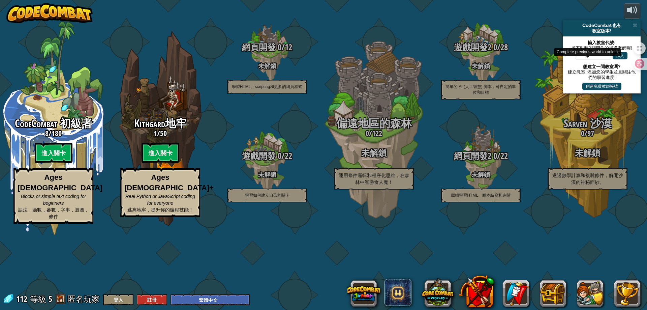
select select "zh-HANT"
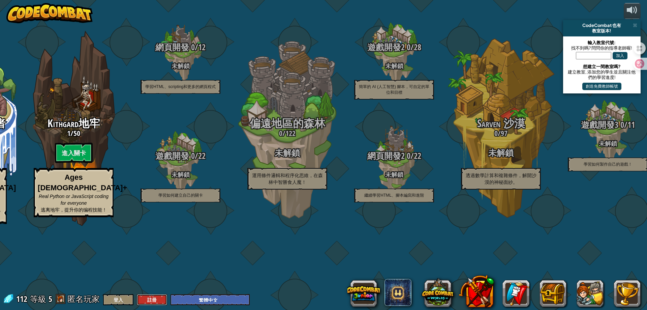
click at [146, 299] on button "註冊" at bounding box center [152, 299] width 30 height 11
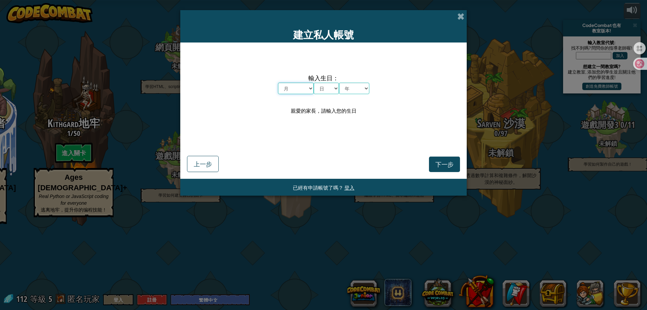
click at [296, 93] on select "月 一月 二月 三月 四月 五月 六月 七月 八月 九月 十月 十一月 十二月" at bounding box center [296, 88] width 36 height 11
select select "8"
click at [278, 83] on select "月 一月 二月 三月 四月 五月 六月 七月 八月 九月 十月 十一月 十二月" at bounding box center [296, 88] width 36 height 11
click at [323, 84] on select "日 1 2 3 4 5 6 7 8 9 10 11 12 13 14 15 16 17 18 19 20 21 22 23 24 25 26 27 28 29…" at bounding box center [326, 88] width 25 height 11
select select "24"
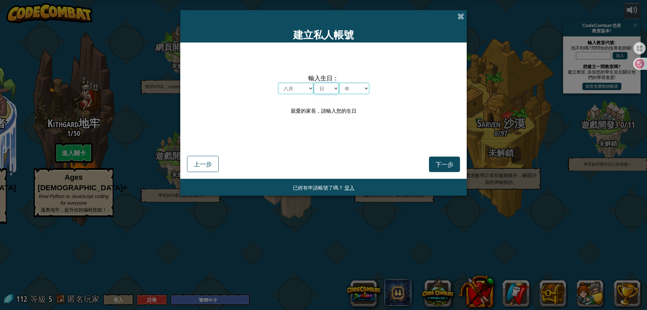
click at [314, 83] on select "日 1 2 3 4 5 6 7 8 9 10 11 12 13 14 15 16 17 18 19 20 21 22 23 24 25 26 27 28 29…" at bounding box center [326, 88] width 25 height 11
drag, startPoint x: 360, startPoint y: 96, endPoint x: 356, endPoint y: 88, distance: 9.5
click at [360, 96] on div "輸入生日： 月 一月 二月 三月 四月 五月 六月 七月 八月 九月 十月 十一月 十二月 日 1 2 3 4 5 6 7 8 9 10 11 12 13 1…" at bounding box center [323, 94] width 273 height 90
click at [356, 88] on select "年 2025 2024 2023 2022 2021 2020 2019 2018 2017 2016 2015 2014 2013 2012 2011 20…" at bounding box center [354, 88] width 30 height 11
select select "1996"
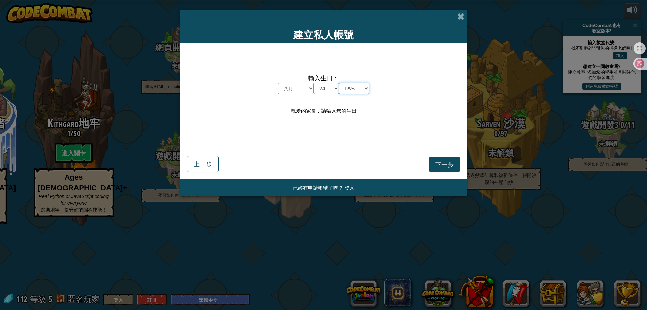
click at [339, 83] on select "年 2025 2024 2023 2022 2021 2020 2019 2018 2017 2016 2015 2014 2013 2012 2011 20…" at bounding box center [354, 88] width 30 height 11
click at [432, 169] on button "下一步" at bounding box center [444, 164] width 31 height 16
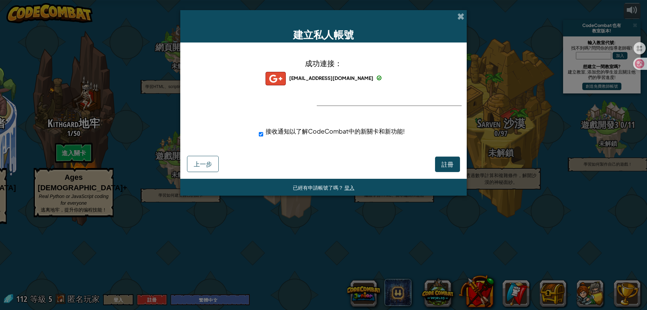
click at [259, 136] on input "接收通知以了解CodeCombat中的新關卡和新功能!" at bounding box center [261, 133] width 4 height 13
checkbox input "false"
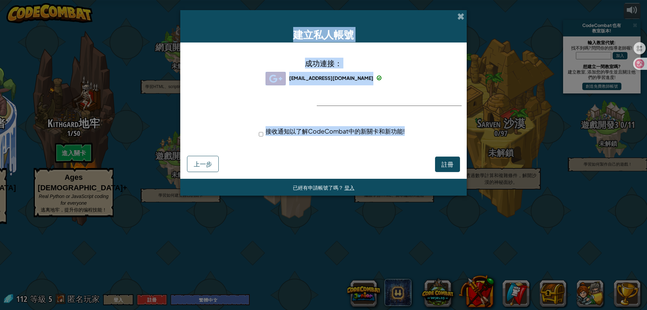
drag, startPoint x: 460, startPoint y: 18, endPoint x: 443, endPoint y: 164, distance: 147.3
click at [445, 155] on div "建立私人帳號 成功連接： [EMAIL_ADDRESS][DOMAIN_NAME] [EMAIL_ADDRESS][DOMAIN_NAME] appelopo…" at bounding box center [323, 102] width 287 height 185
click at [396, 163] on div "註冊 上一步" at bounding box center [323, 163] width 273 height 18
click at [448, 160] on span "註冊" at bounding box center [448, 164] width 12 height 8
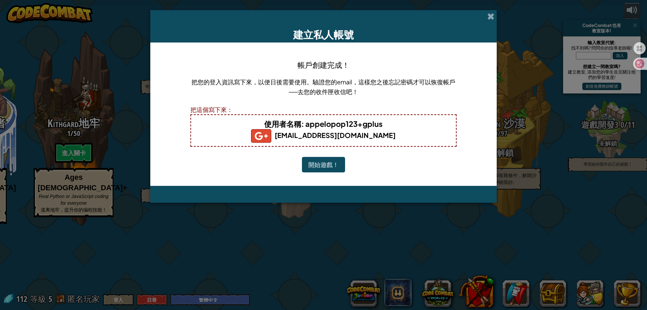
click at [456, 72] on div "帳戶創建完成！ 把您的登入資訊寫下來，以便日後需要使用。驗證您的email，這樣您之後忘記密碼才可以恢復帳戶──去您的收件匣收信吧！ 把這個寫下來： 使用者名…" at bounding box center [323, 114] width 267 height 130
click at [187, 107] on div "帳戶創建完成！ 把您的登入資訊寫下來，以便日後需要使用。驗證您的email，這樣您之後忘記密碼才可以恢復帳戶──去您的收件匣收信吧！ 把這個寫下來： 使用者名…" at bounding box center [323, 113] width 347 height 143
